Goal: Task Accomplishment & Management: Manage account settings

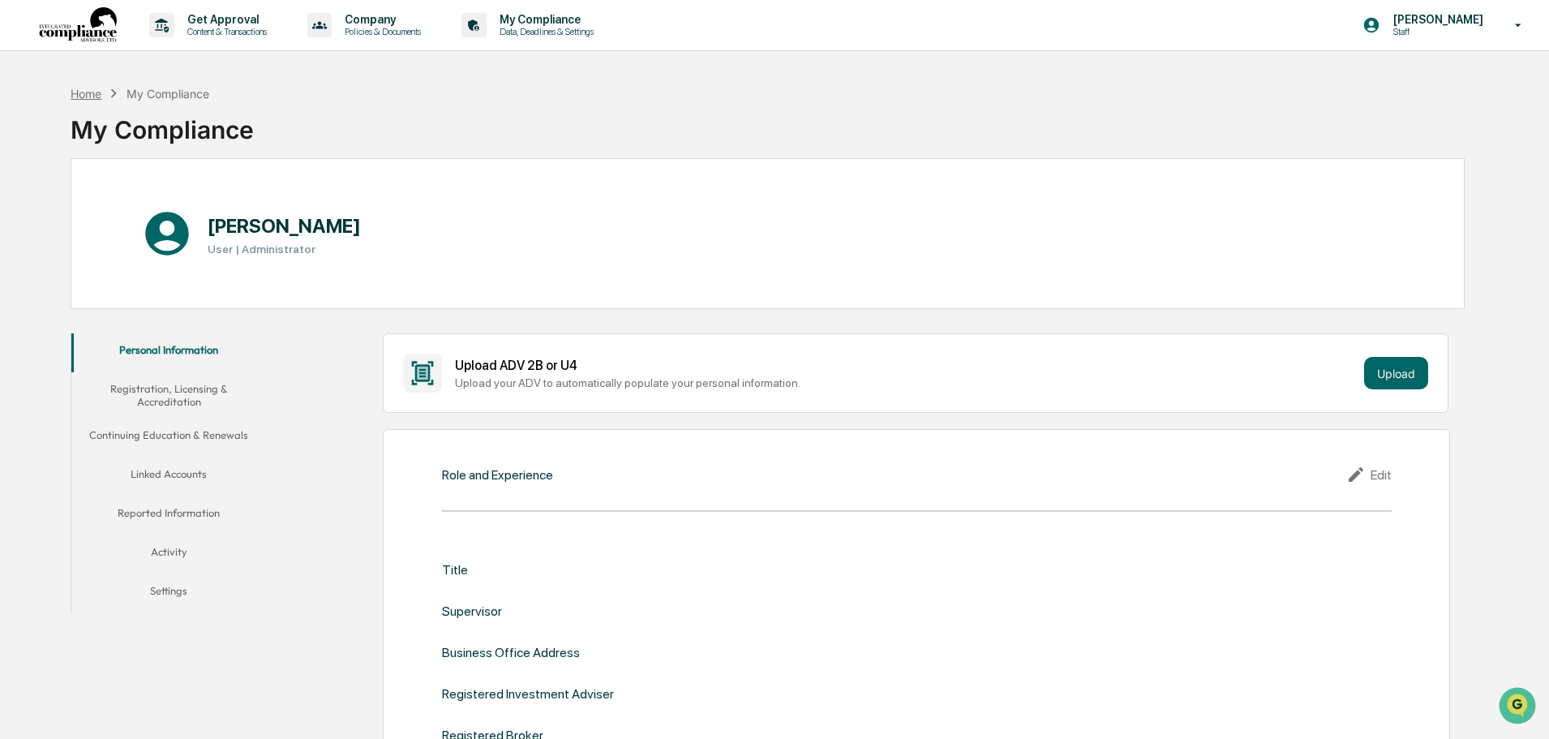
click at [92, 96] on div "Home" at bounding box center [86, 94] width 31 height 14
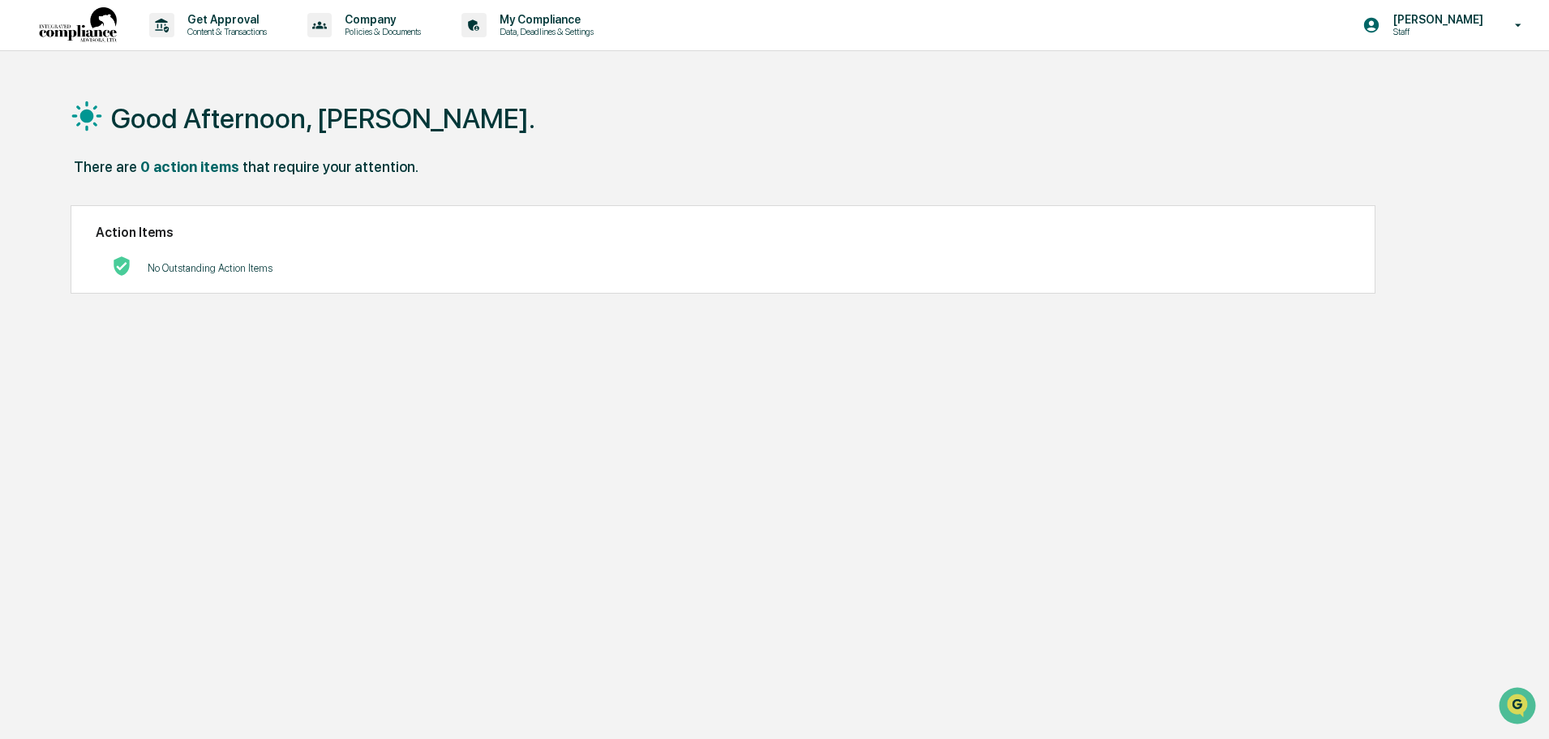
click at [88, 32] on img at bounding box center [78, 25] width 78 height 36
click at [196, 29] on p "Content & Transactions" at bounding box center [224, 31] width 101 height 11
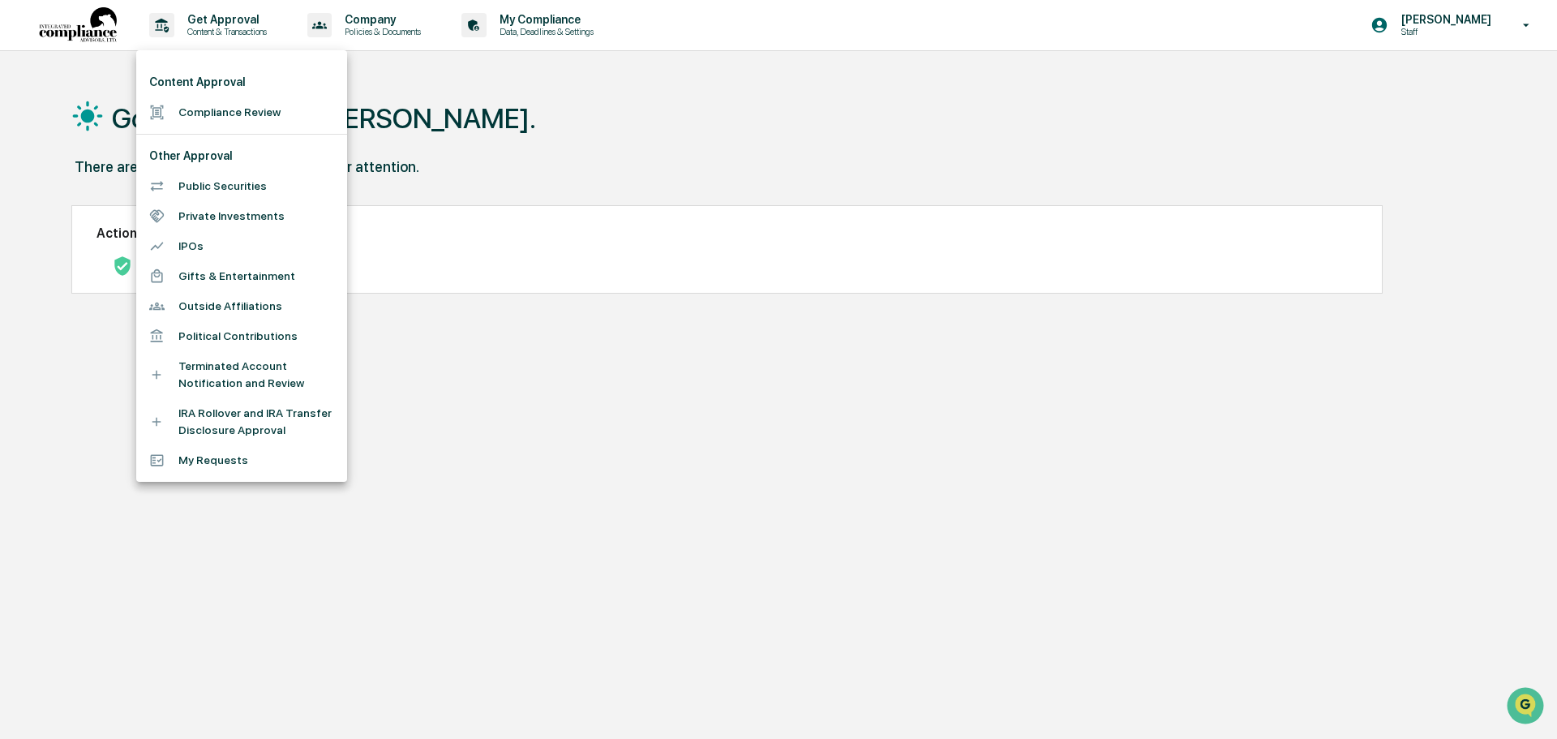
click at [374, 28] on div at bounding box center [778, 369] width 1557 height 739
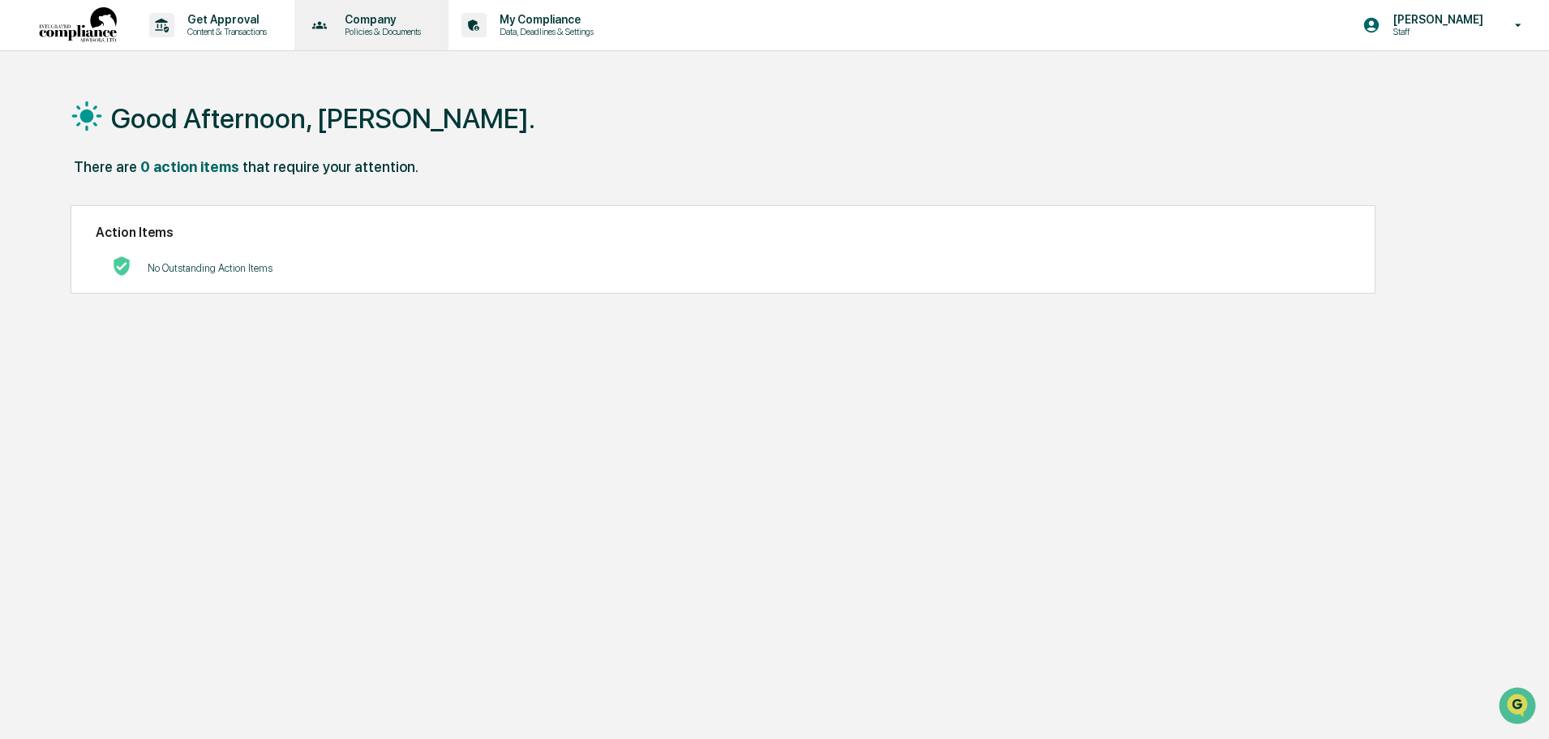
click at [380, 33] on p "Policies & Documents" at bounding box center [380, 31] width 97 height 11
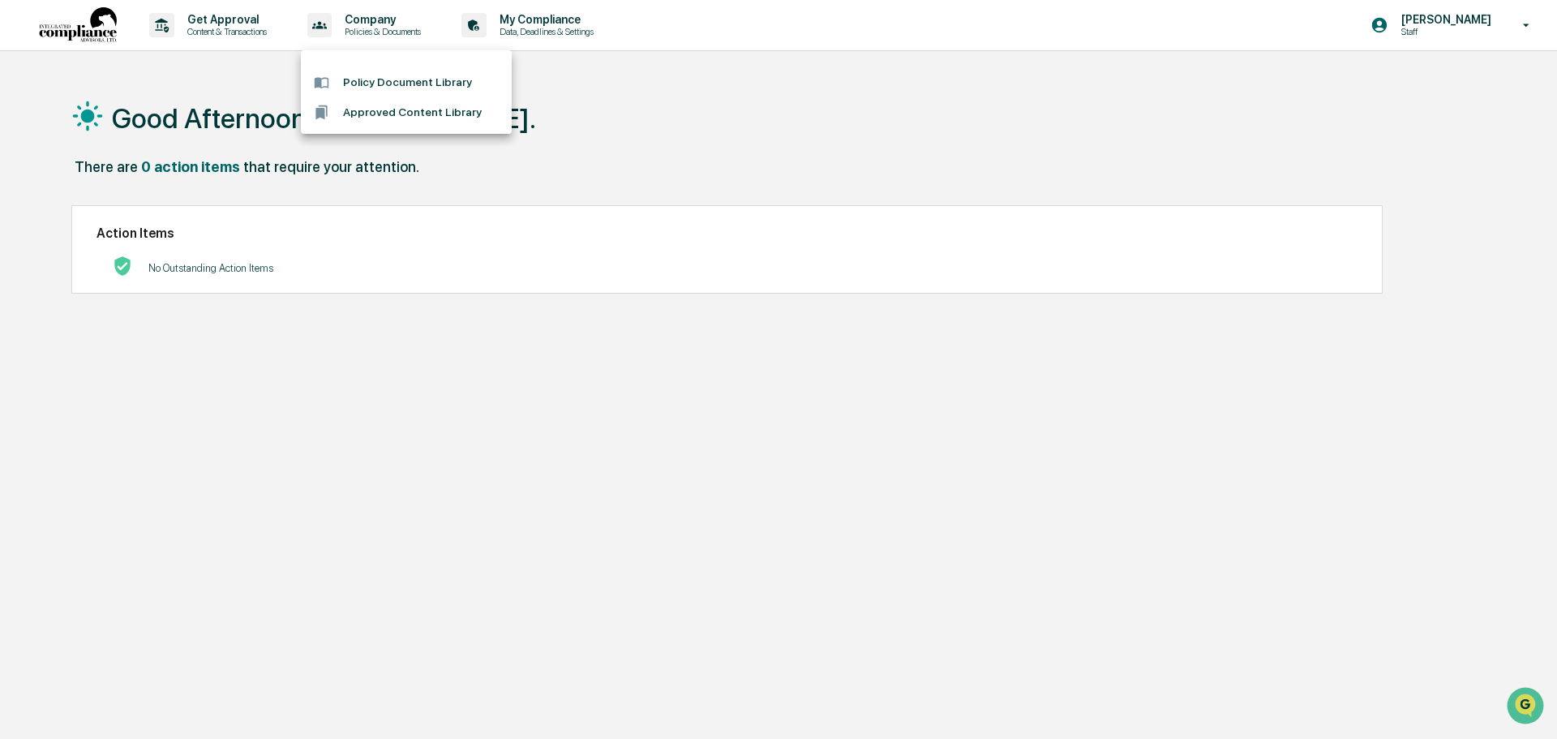
click at [585, 31] on div at bounding box center [778, 369] width 1557 height 739
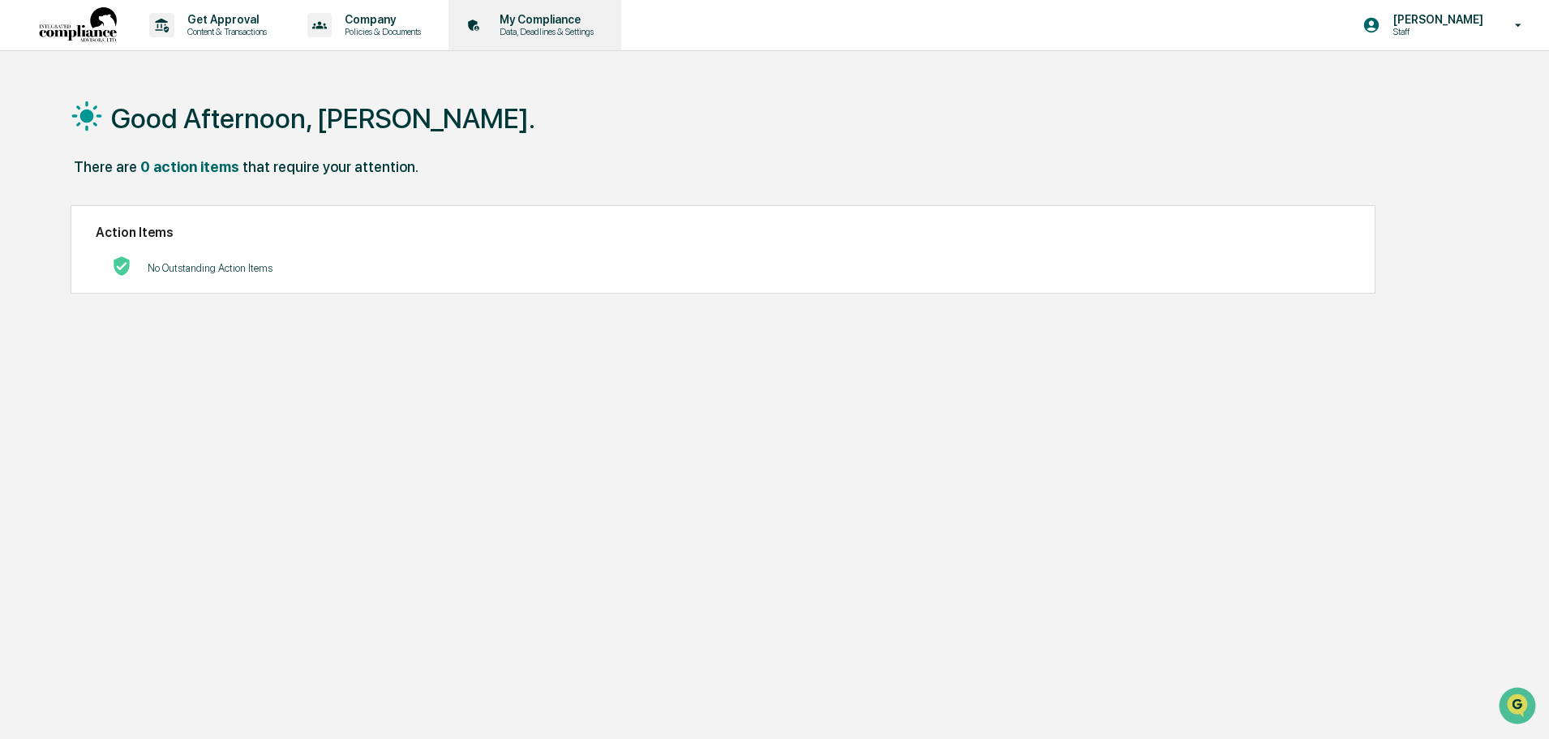
click at [556, 27] on p "Data, Deadlines & Settings" at bounding box center [543, 31] width 115 height 11
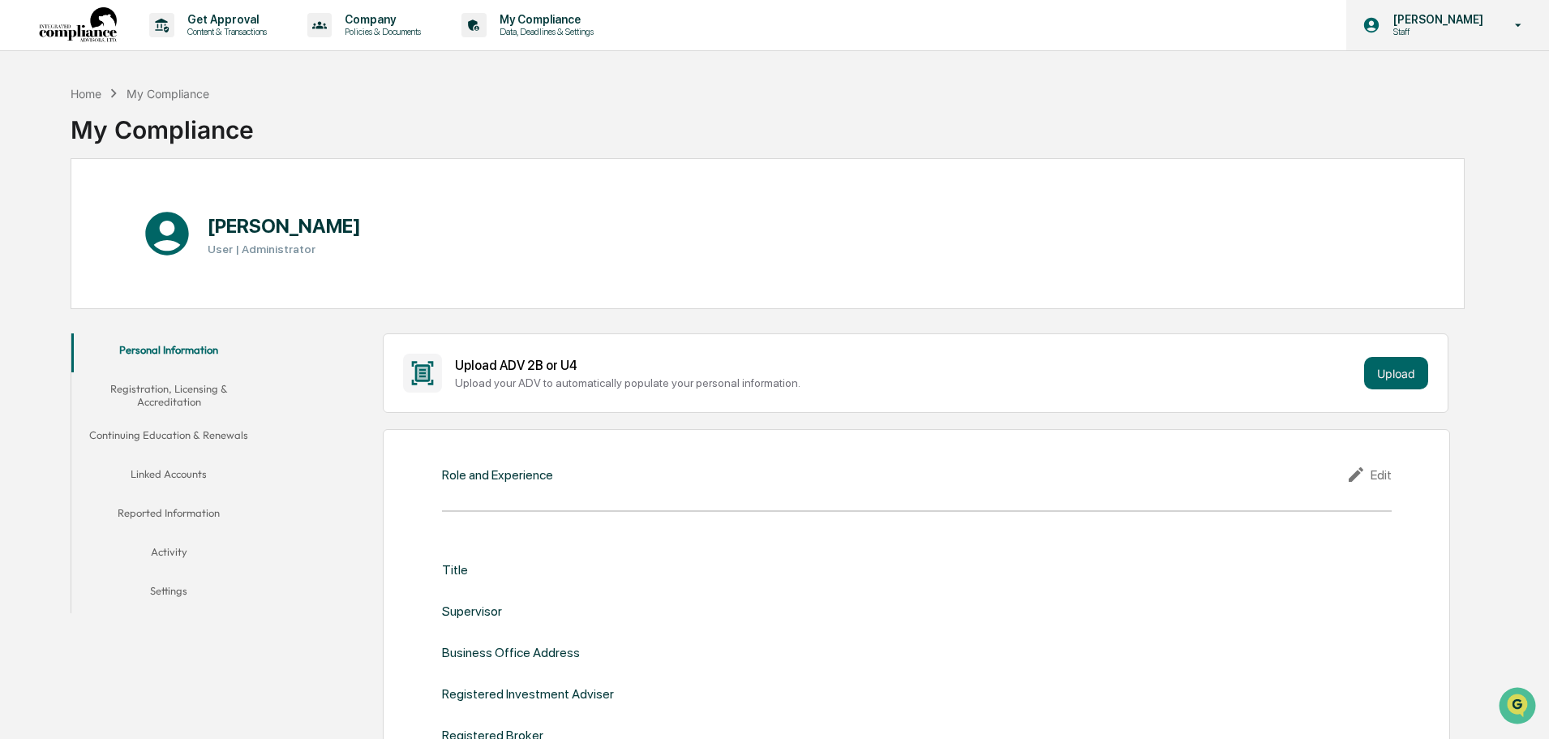
click at [1421, 27] on p "Staff" at bounding box center [1435, 31] width 111 height 11
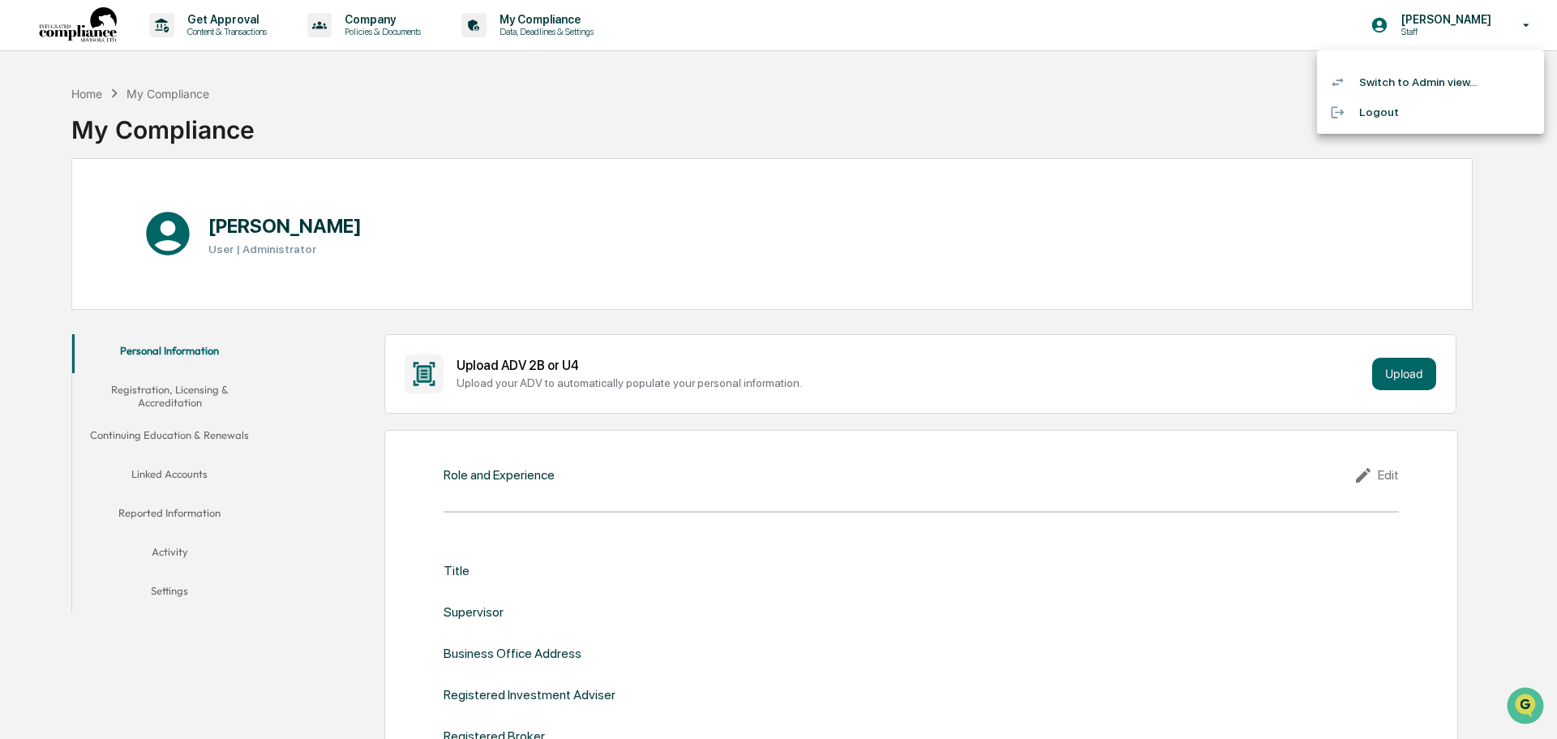
click at [1404, 87] on li "Switch to Admin view..." at bounding box center [1430, 82] width 227 height 30
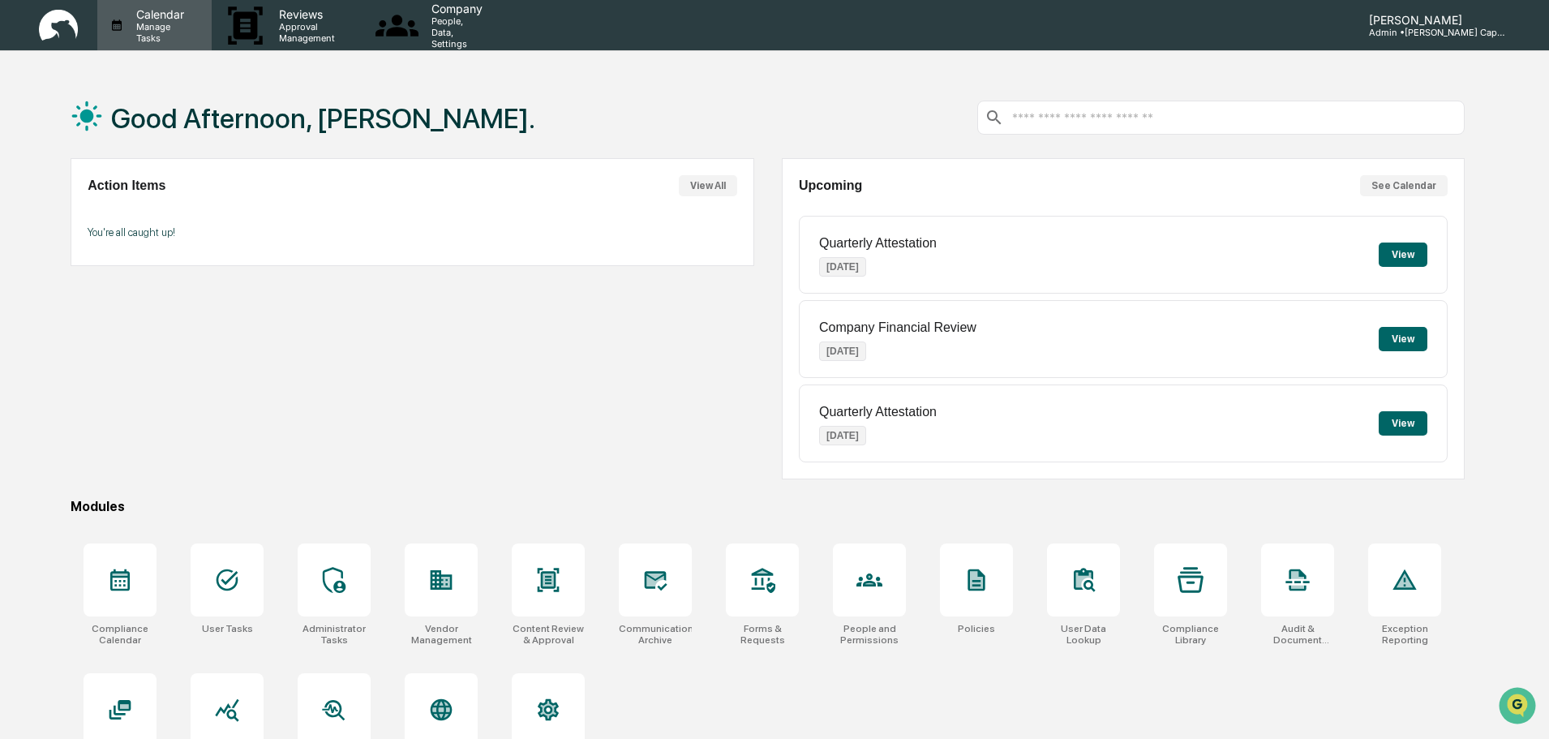
click at [182, 32] on p "Manage Tasks" at bounding box center [157, 32] width 69 height 23
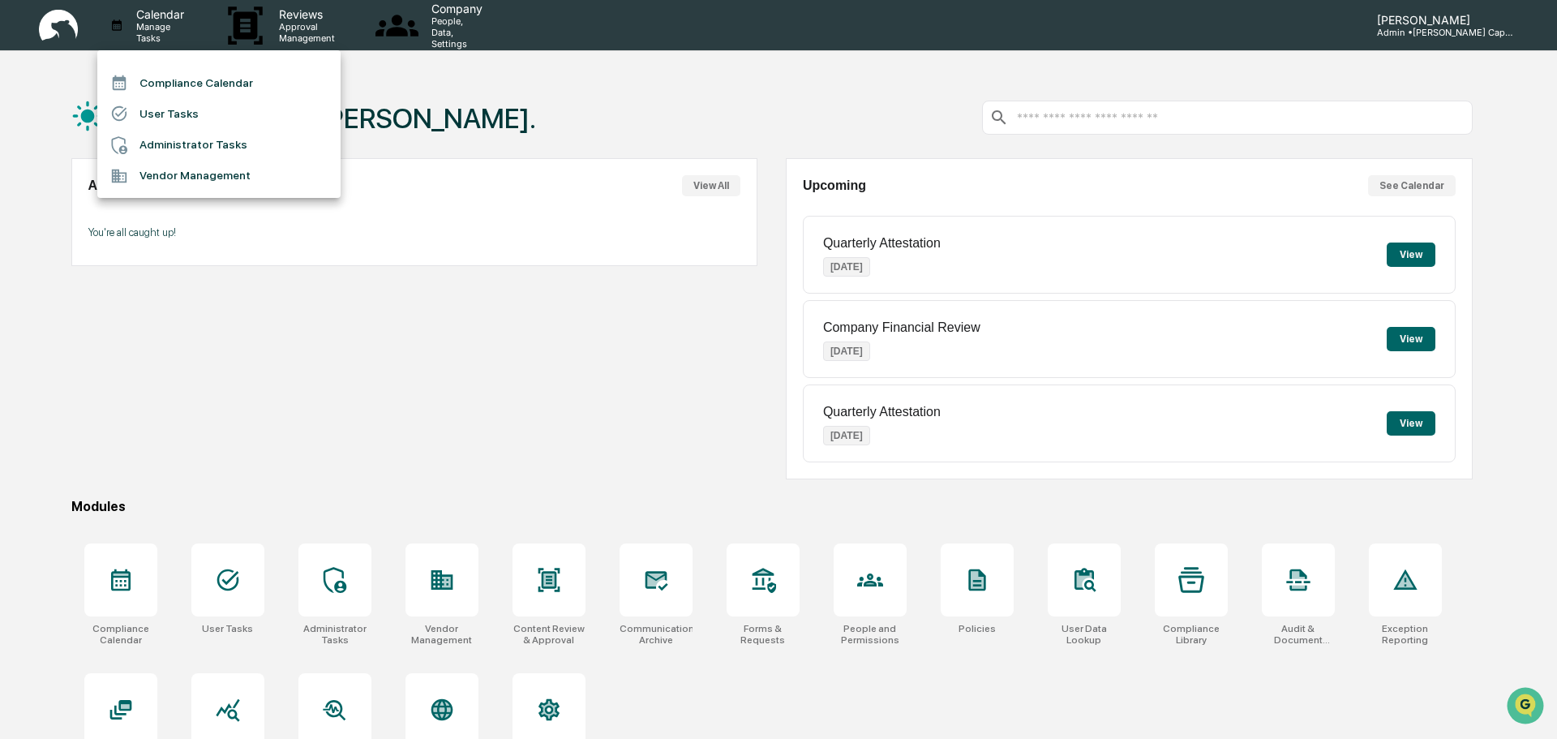
click at [169, 117] on li "User Tasks" at bounding box center [218, 113] width 243 height 31
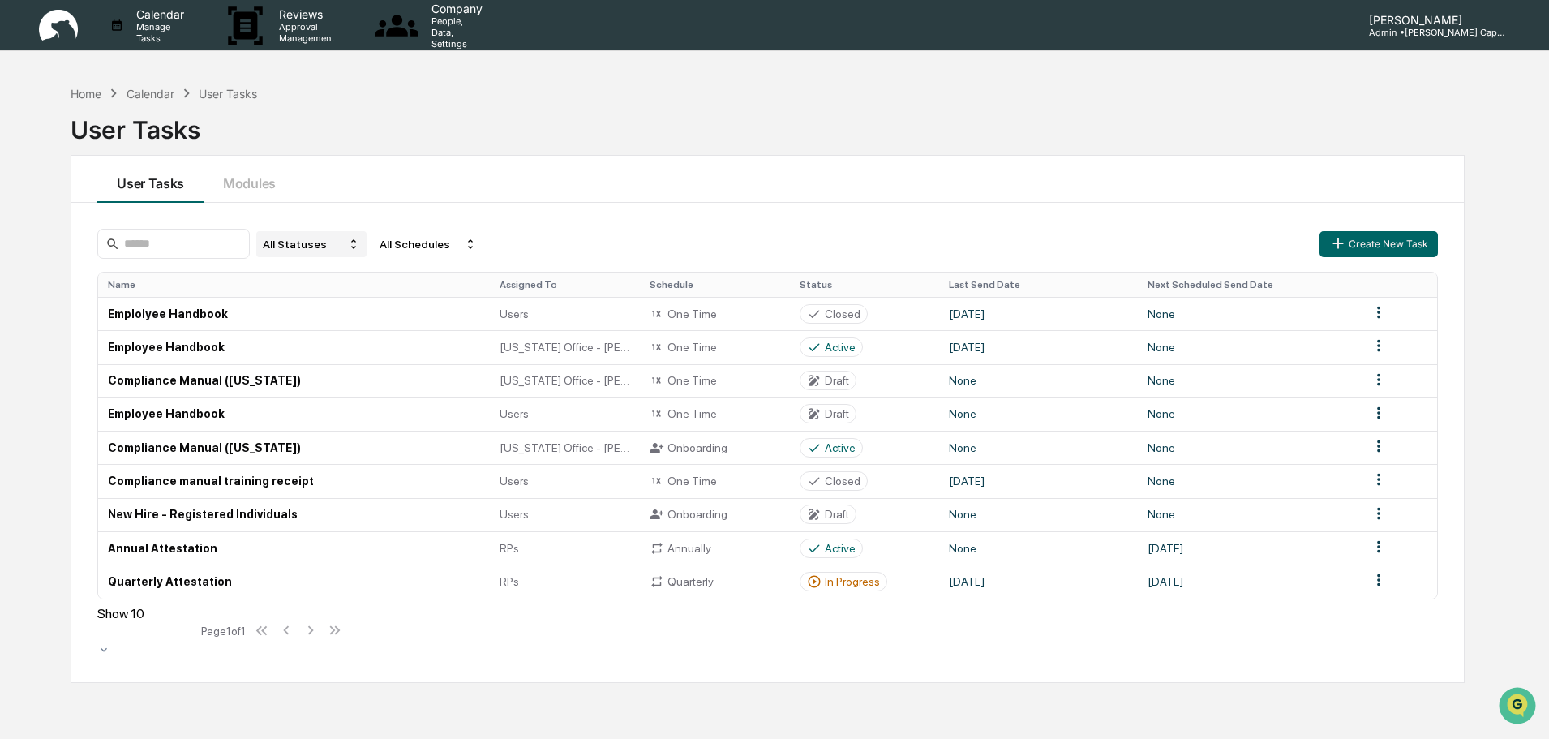
click at [311, 249] on div "All Statuses" at bounding box center [311, 244] width 110 height 26
click at [394, 149] on div "User Tasks" at bounding box center [768, 126] width 1394 height 49
click at [125, 95] on div "Home Calendar User Tasks" at bounding box center [164, 93] width 186 height 18
click at [152, 95] on div "Calendar" at bounding box center [150, 94] width 48 height 14
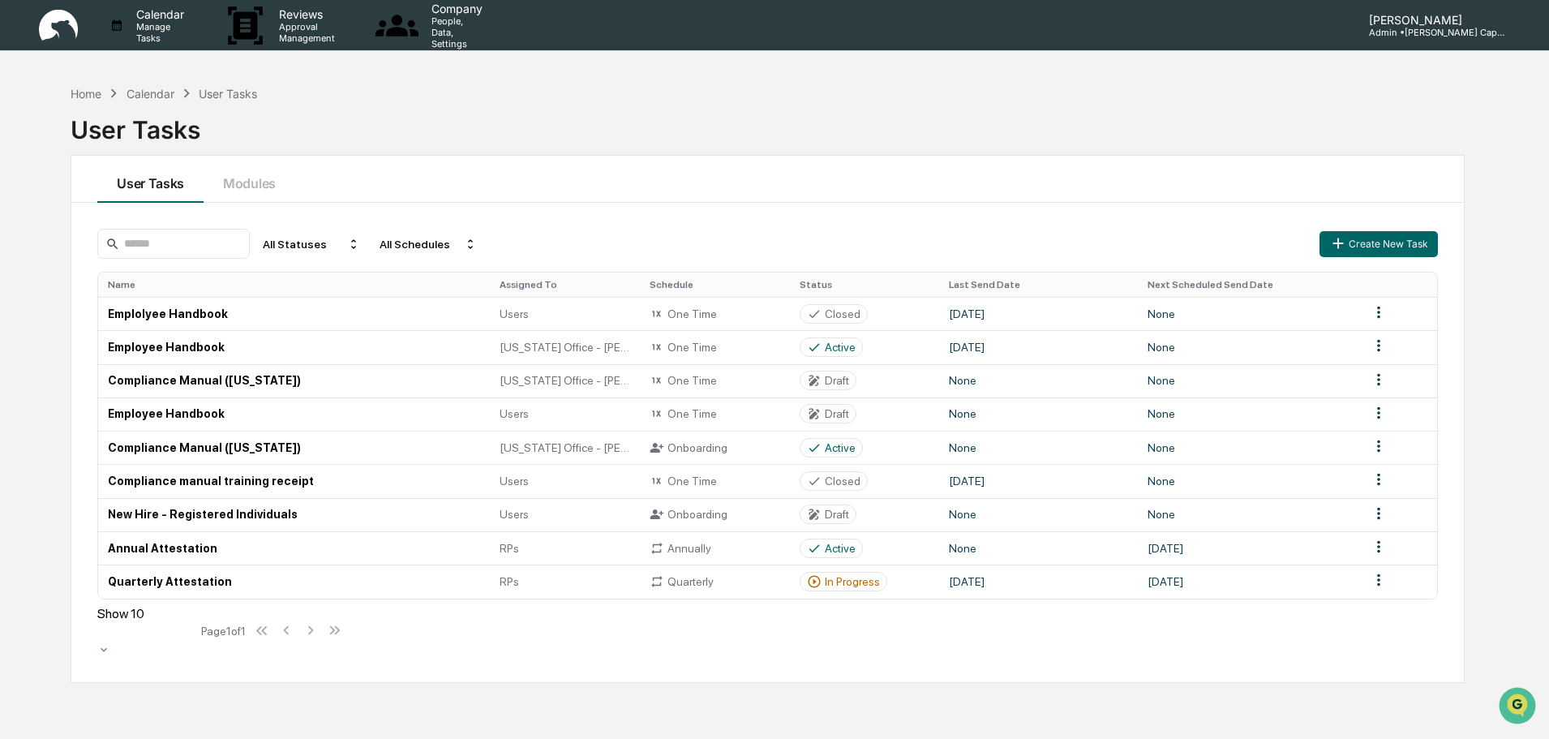
click at [154, 95] on div "Calendar" at bounding box center [150, 94] width 48 height 14
click at [174, 39] on div "Calendar Manage Tasks" at bounding box center [154, 25] width 114 height 50
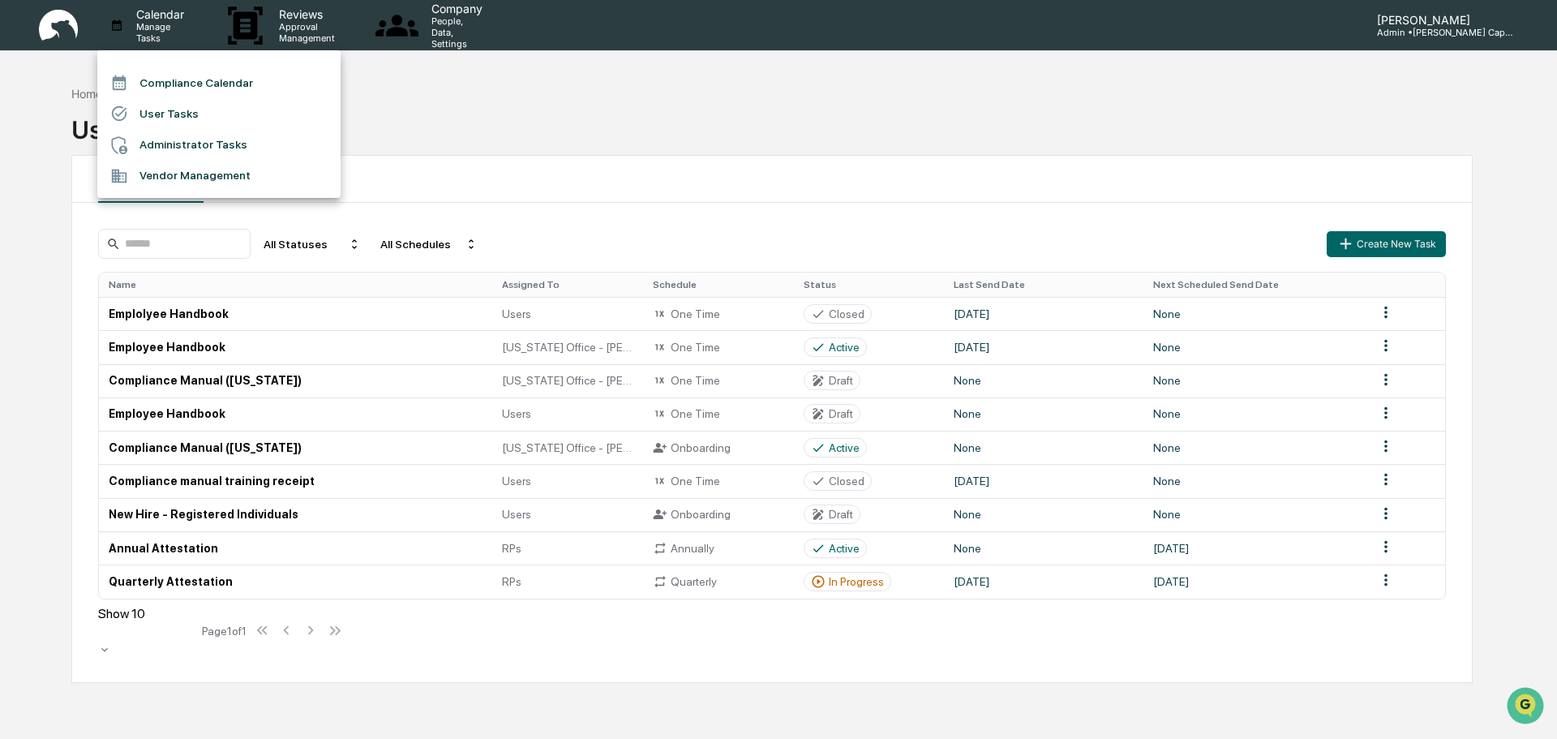
click at [213, 148] on li "Administrator Tasks" at bounding box center [218, 145] width 243 height 31
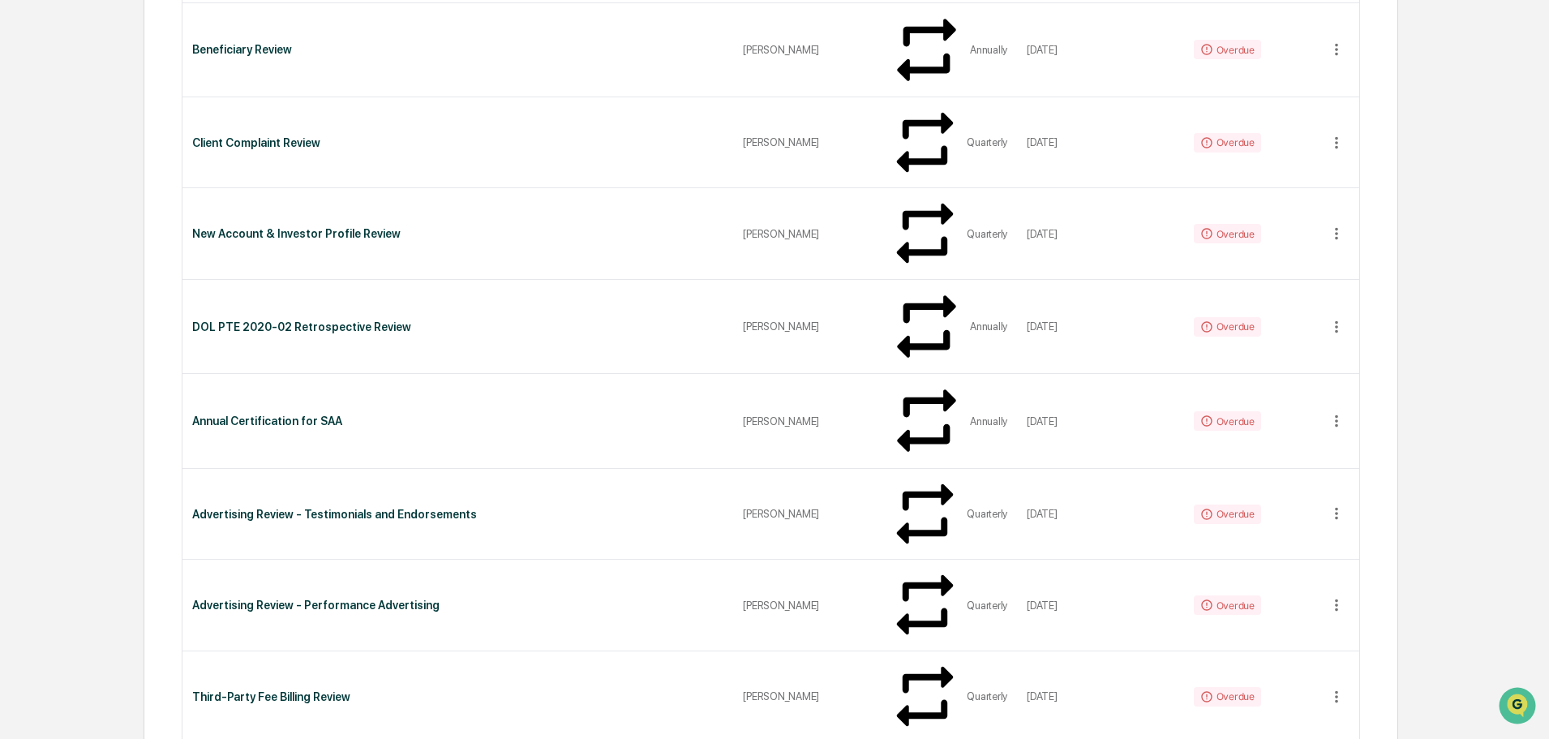
scroll to position [405, 0]
